Goal: Task Accomplishment & Management: Use online tool/utility

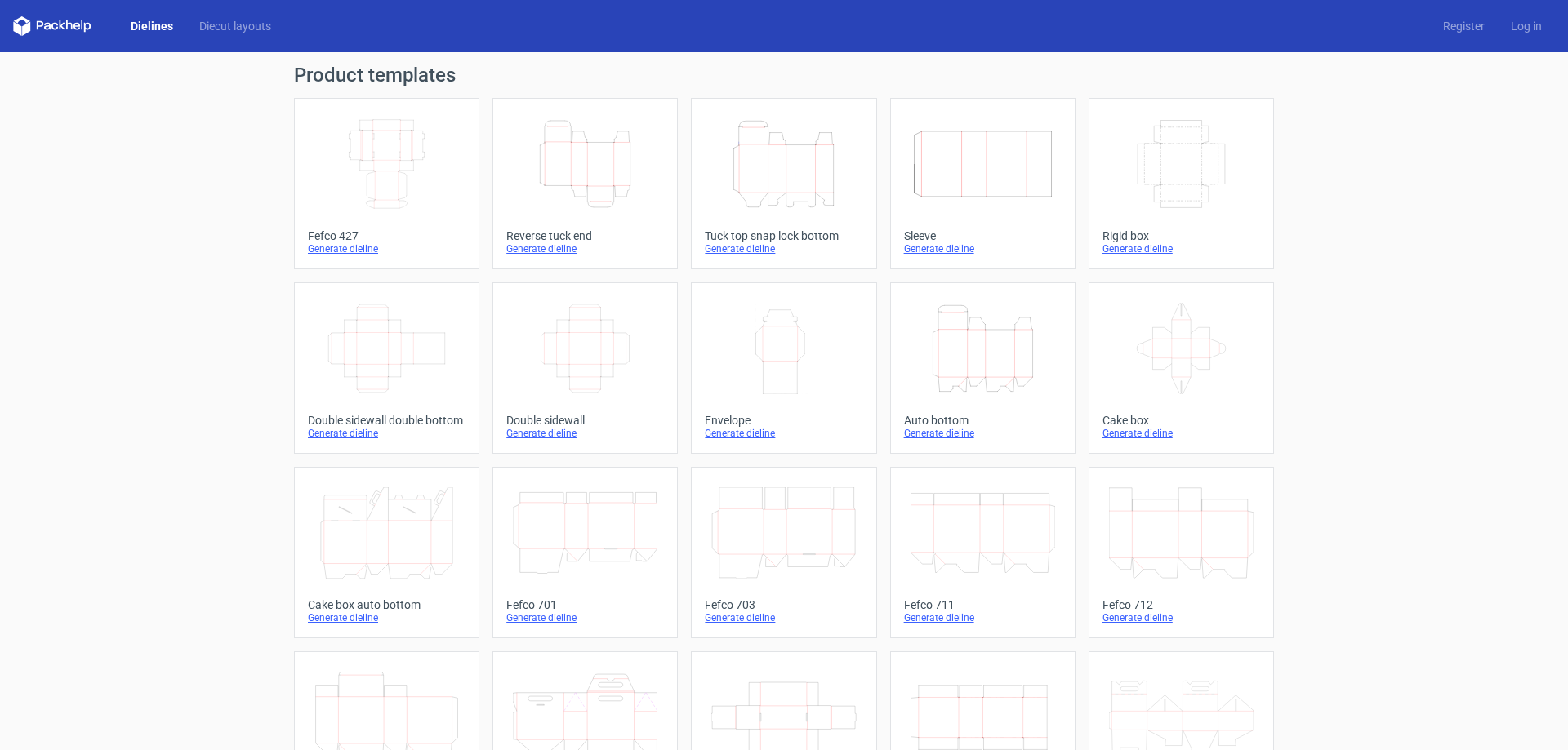
click at [756, 153] on icon "Height Depth Width" at bounding box center [783, 164] width 145 height 91
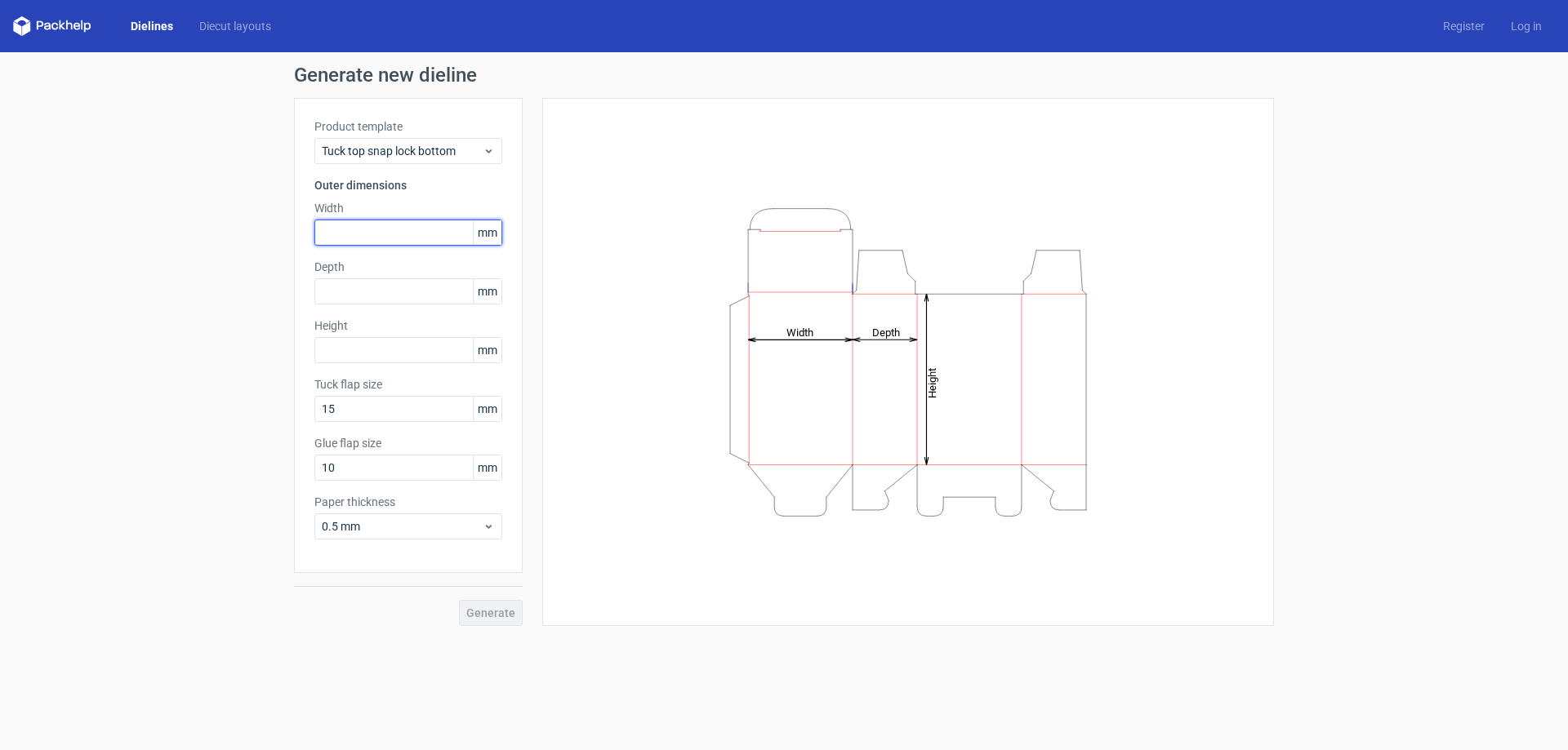
click at [372, 229] on input "text" at bounding box center [408, 232] width 188 height 26
type input "300"
click at [334, 301] on input "text" at bounding box center [408, 291] width 188 height 26
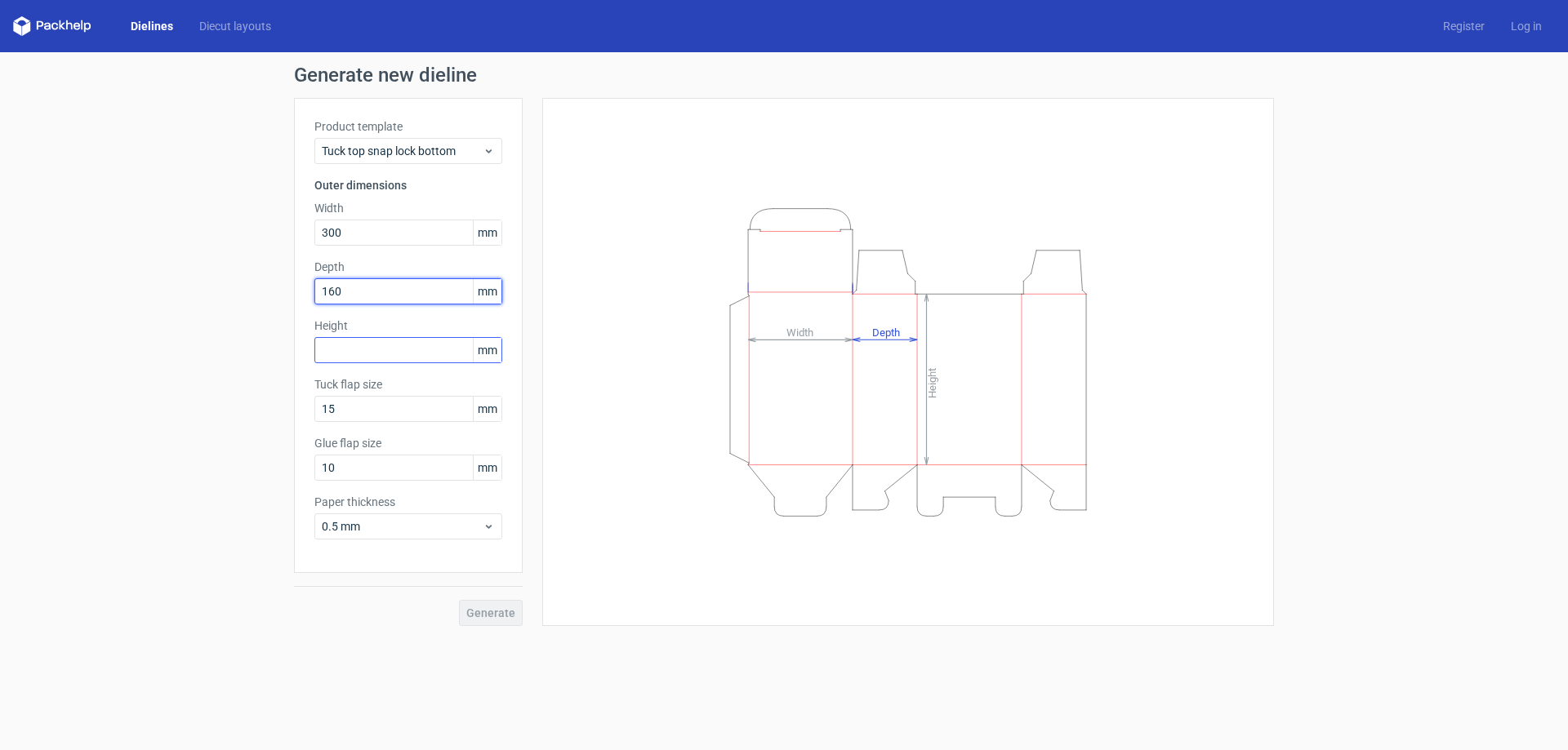
type input "160"
click at [346, 357] on input "text" at bounding box center [408, 350] width 188 height 26
type input "140"
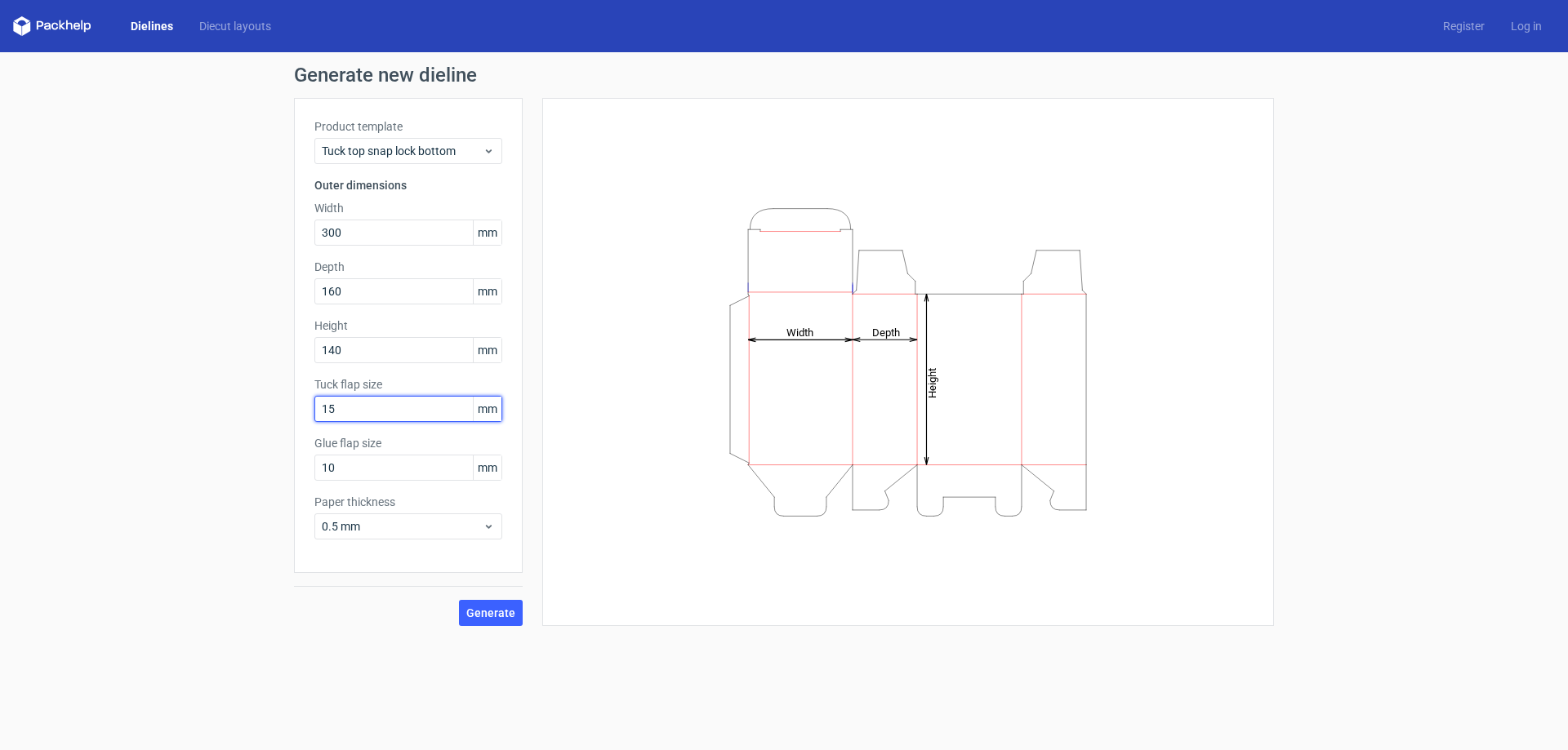
drag, startPoint x: 355, startPoint y: 411, endPoint x: 287, endPoint y: 409, distance: 68.0
click at [287, 409] on div "Generate new dieline Product template Tuck top snap lock bottom Outer dimension…" at bounding box center [784, 346] width 1568 height 587
type input "30"
drag, startPoint x: 387, startPoint y: 482, endPoint x: 377, endPoint y: 475, distance: 12.2
click at [383, 479] on div "Product template Tuck top snap lock bottom Outer dimensions Width 300 mm Depth …" at bounding box center [408, 336] width 229 height 475
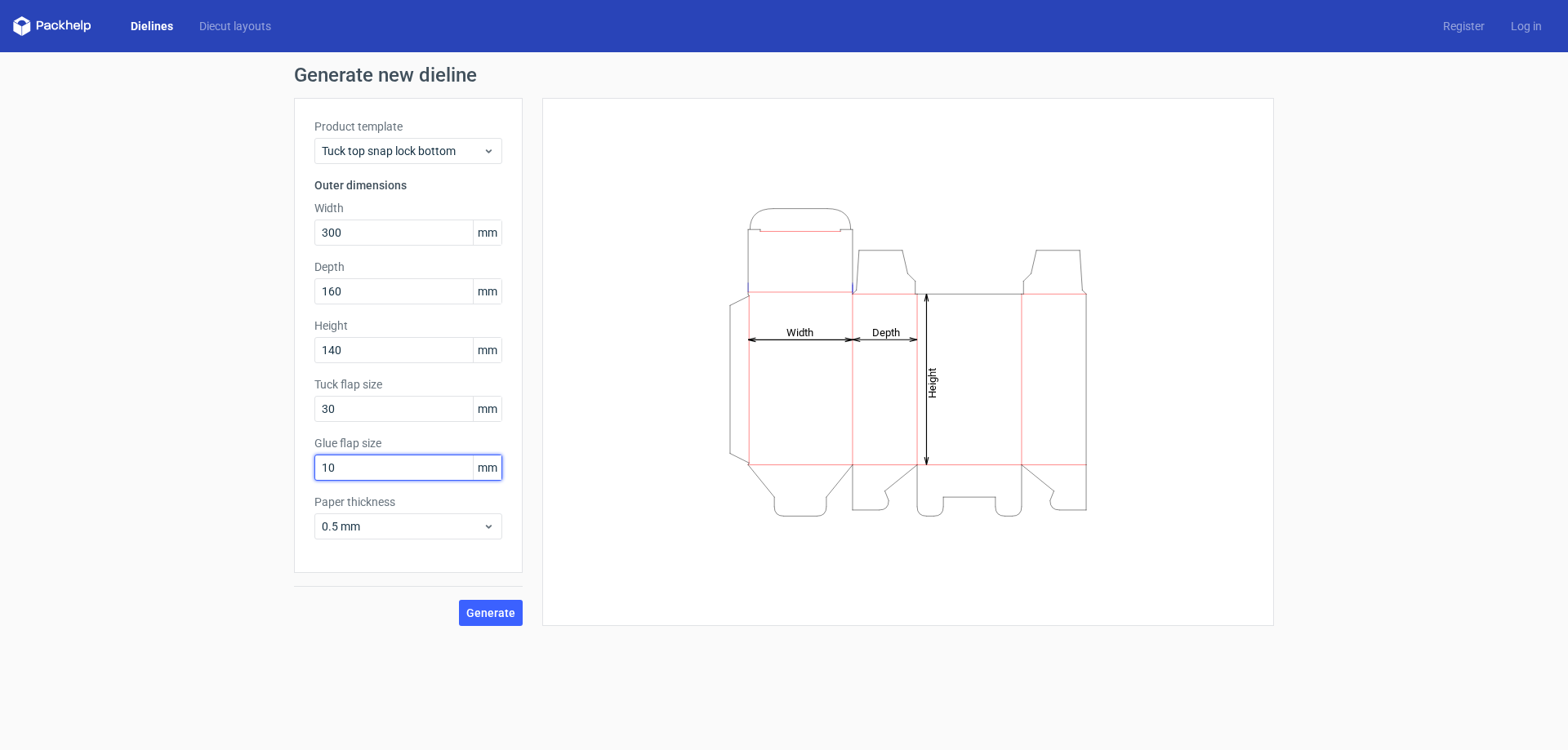
click at [351, 457] on input "10" at bounding box center [408, 467] width 188 height 26
drag, startPoint x: 341, startPoint y: 463, endPoint x: 294, endPoint y: 469, distance: 47.4
click at [294, 469] on div "Product template Tuck top snap lock bottom Outer dimensions Width 300 mm Depth …" at bounding box center [408, 336] width 229 height 475
type input "30"
click at [462, 613] on button "Generate" at bounding box center [490, 612] width 63 height 26
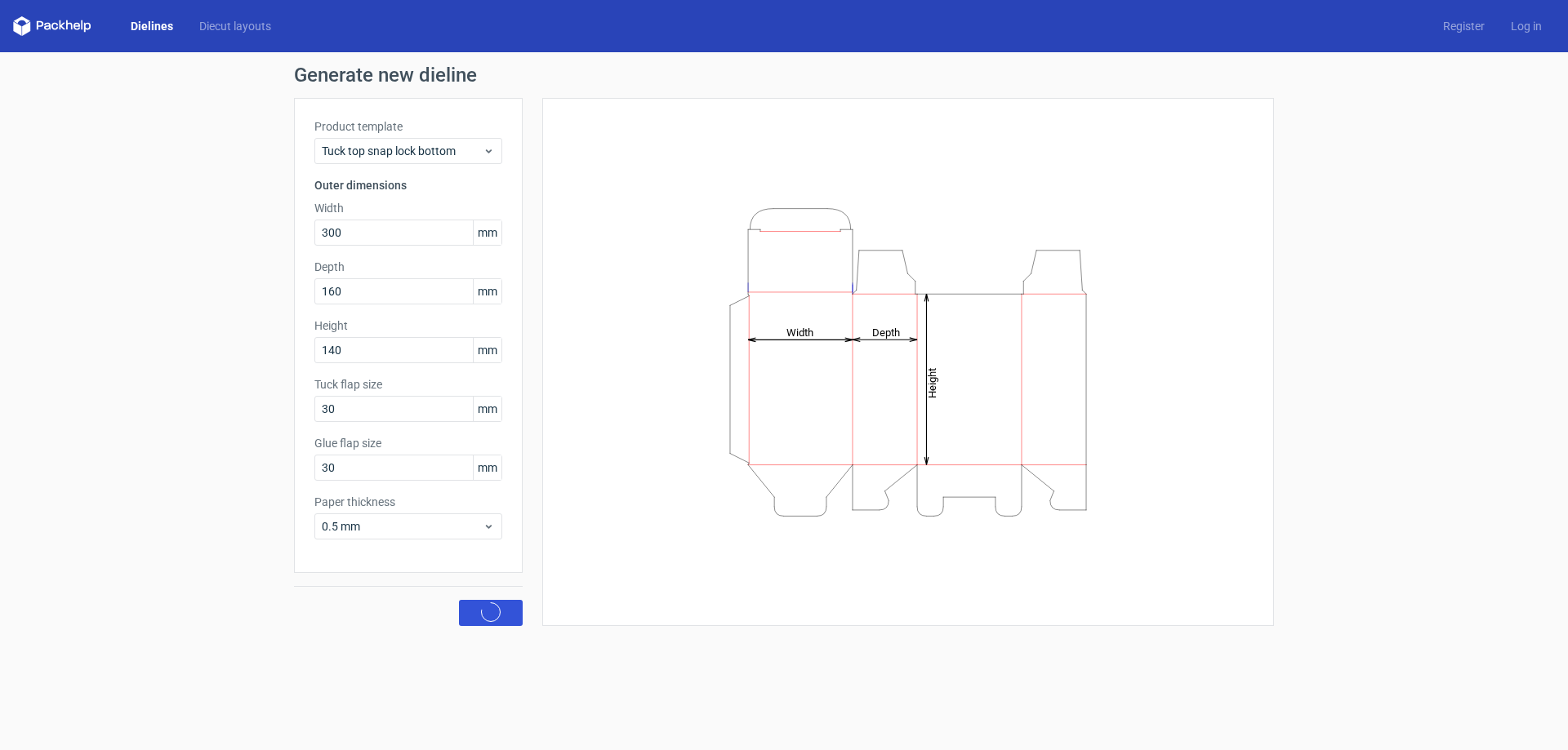
click at [471, 612] on span "Generate" at bounding box center [490, 612] width 49 height 12
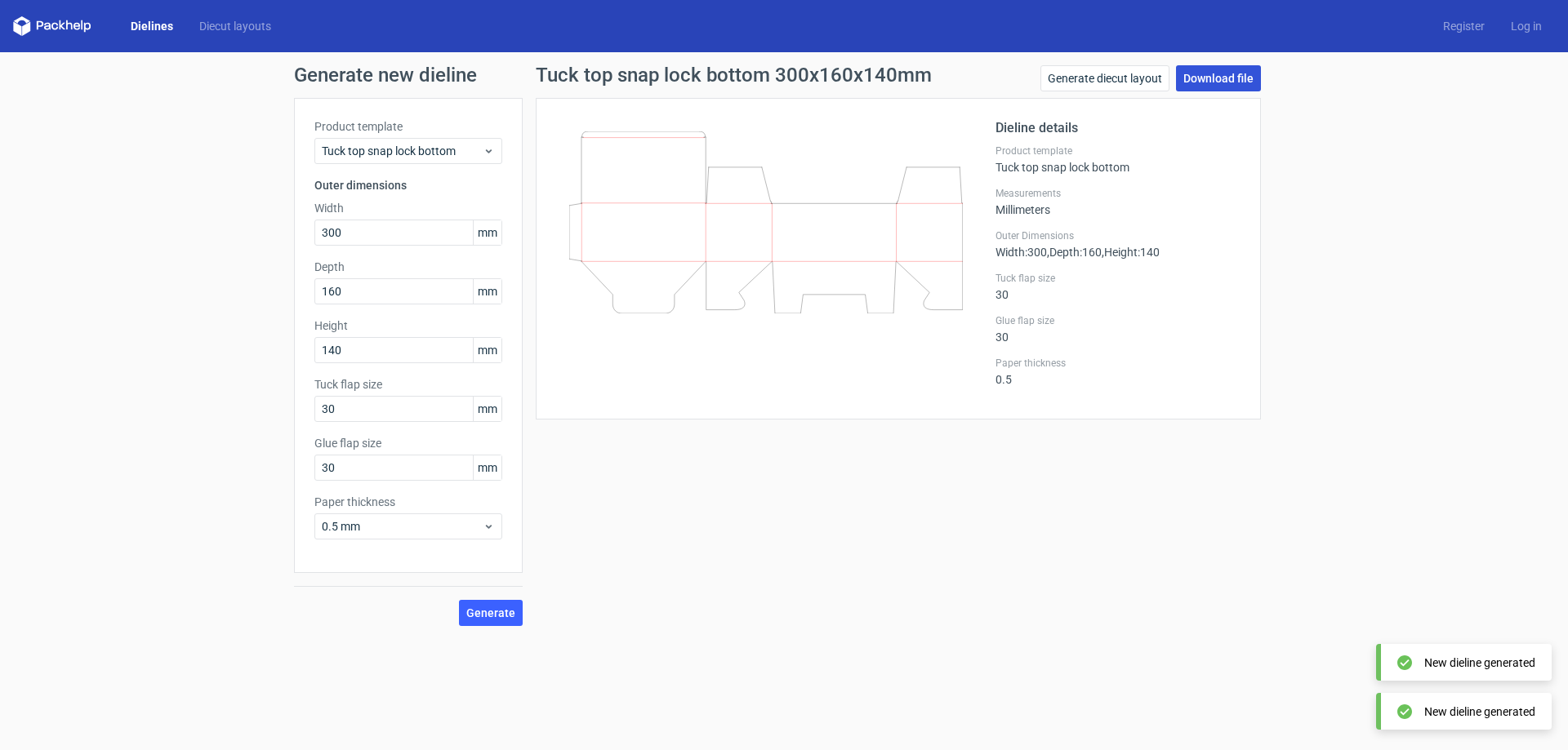
click at [1213, 86] on link "Download file" at bounding box center [1218, 78] width 85 height 26
